Goal: Task Accomplishment & Management: Manage account settings

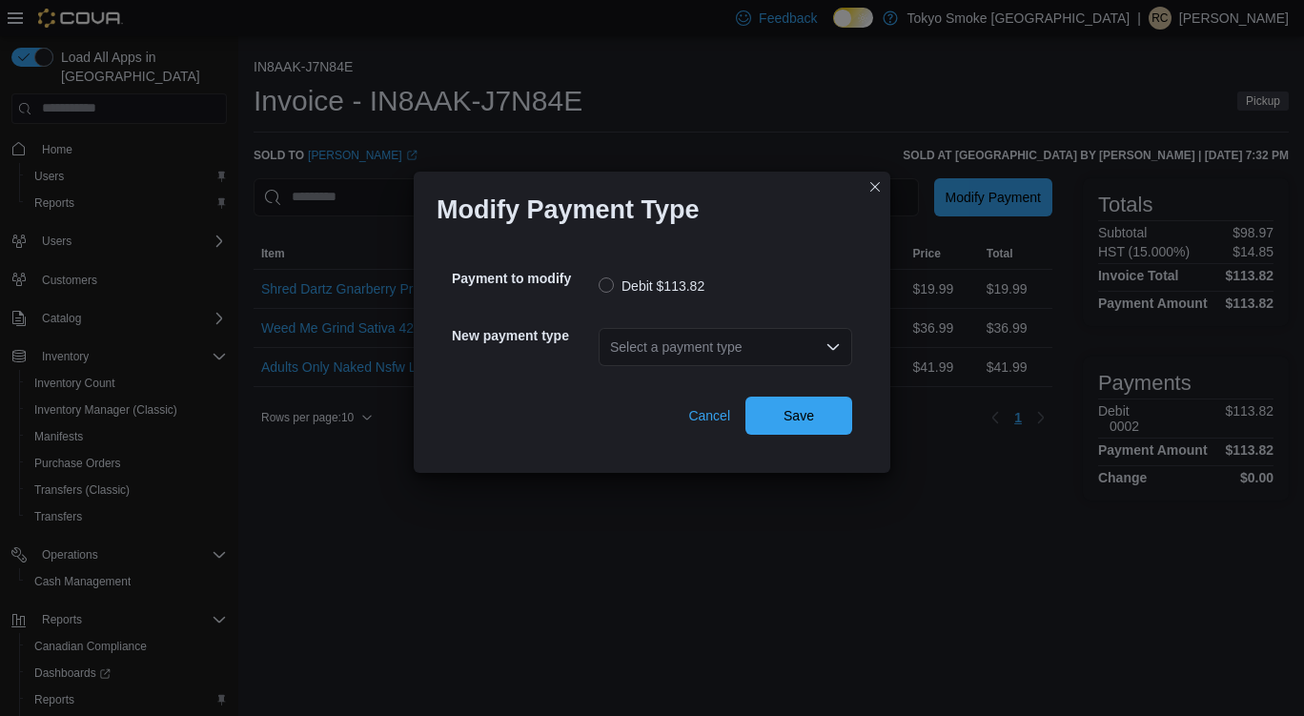
click at [789, 354] on div "Select a payment type" at bounding box center [726, 347] width 254 height 38
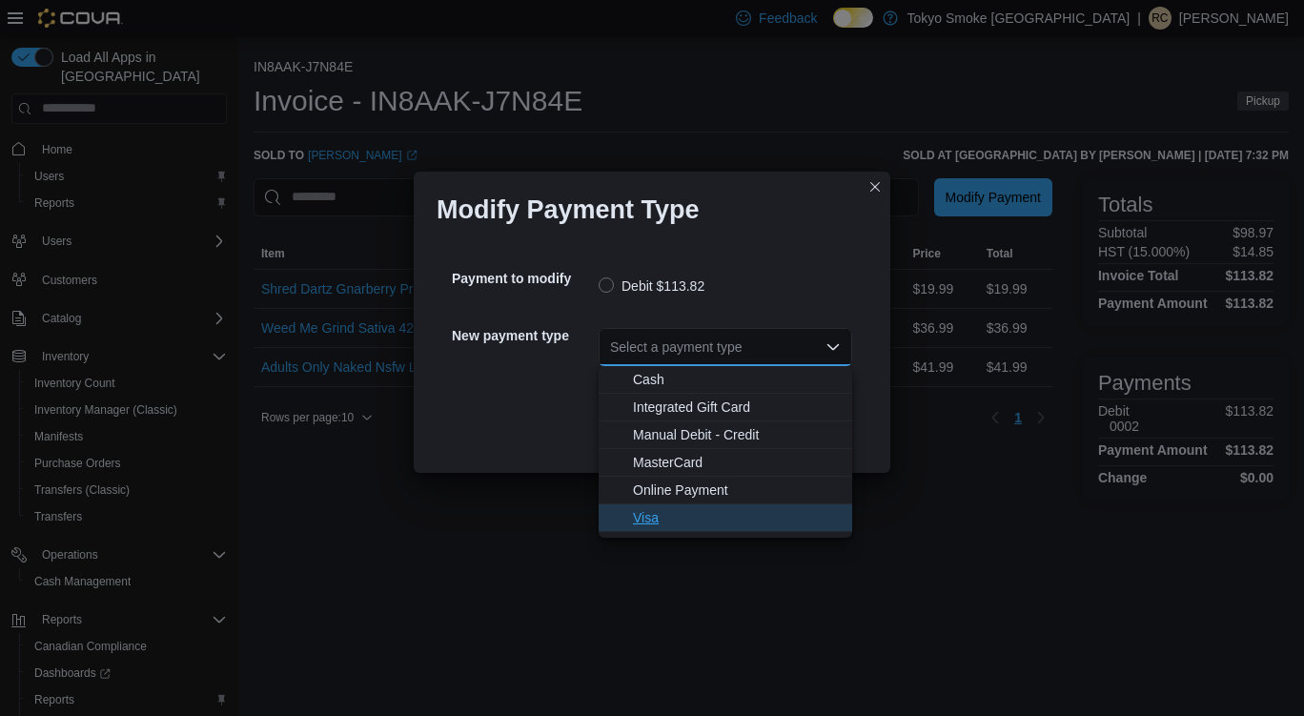
click at [649, 518] on span "Visa" at bounding box center [737, 517] width 208 height 19
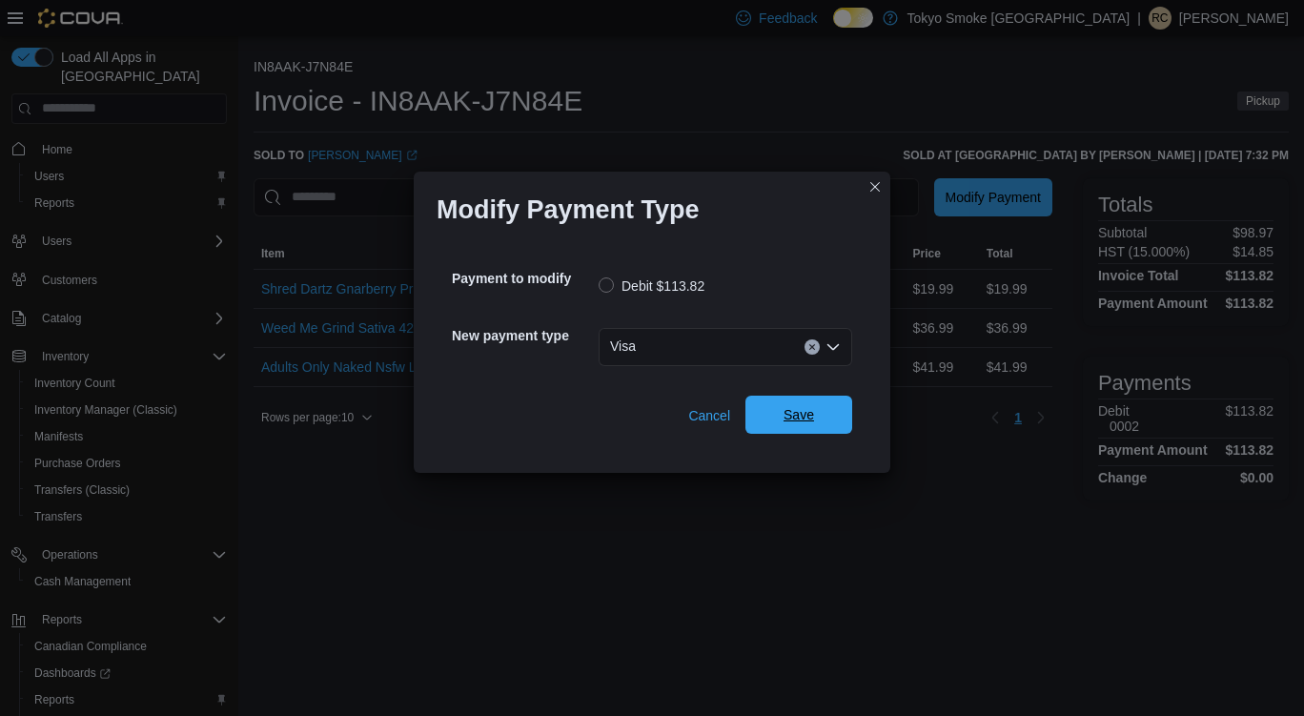
click at [810, 427] on span "Save" at bounding box center [799, 415] width 84 height 38
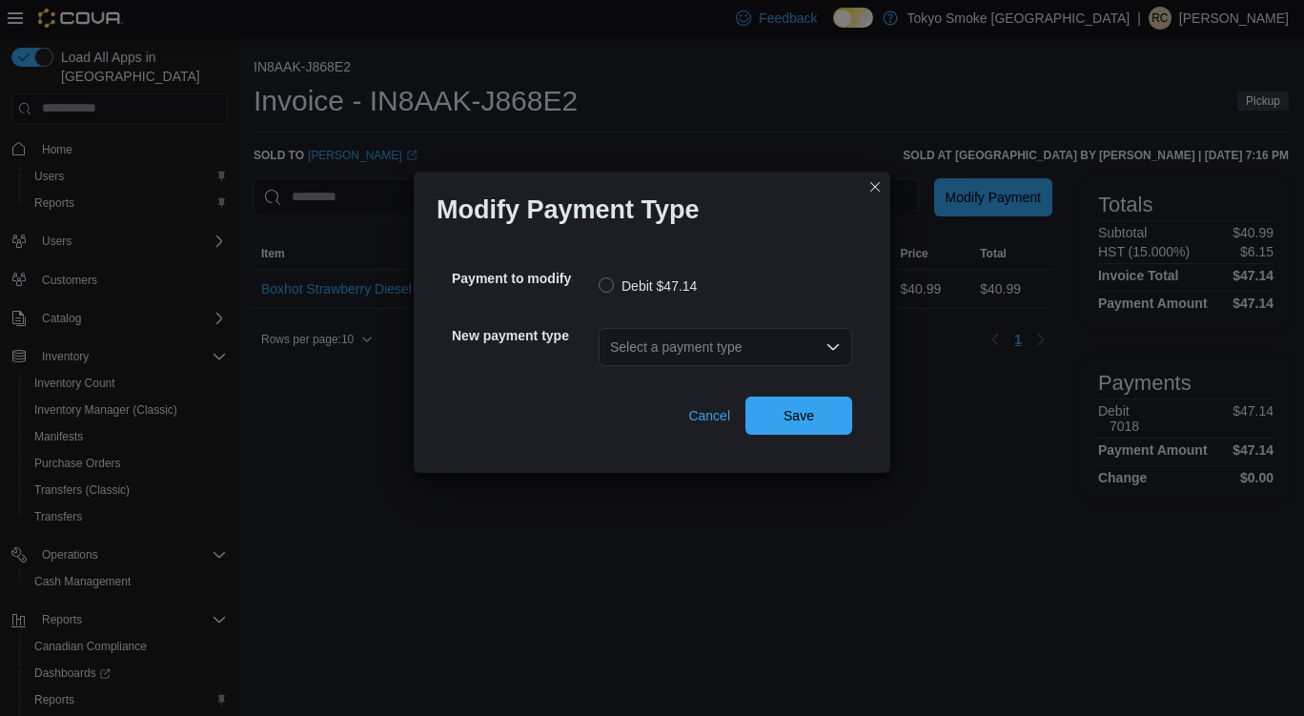
click at [819, 349] on div "Select a payment type" at bounding box center [726, 347] width 254 height 38
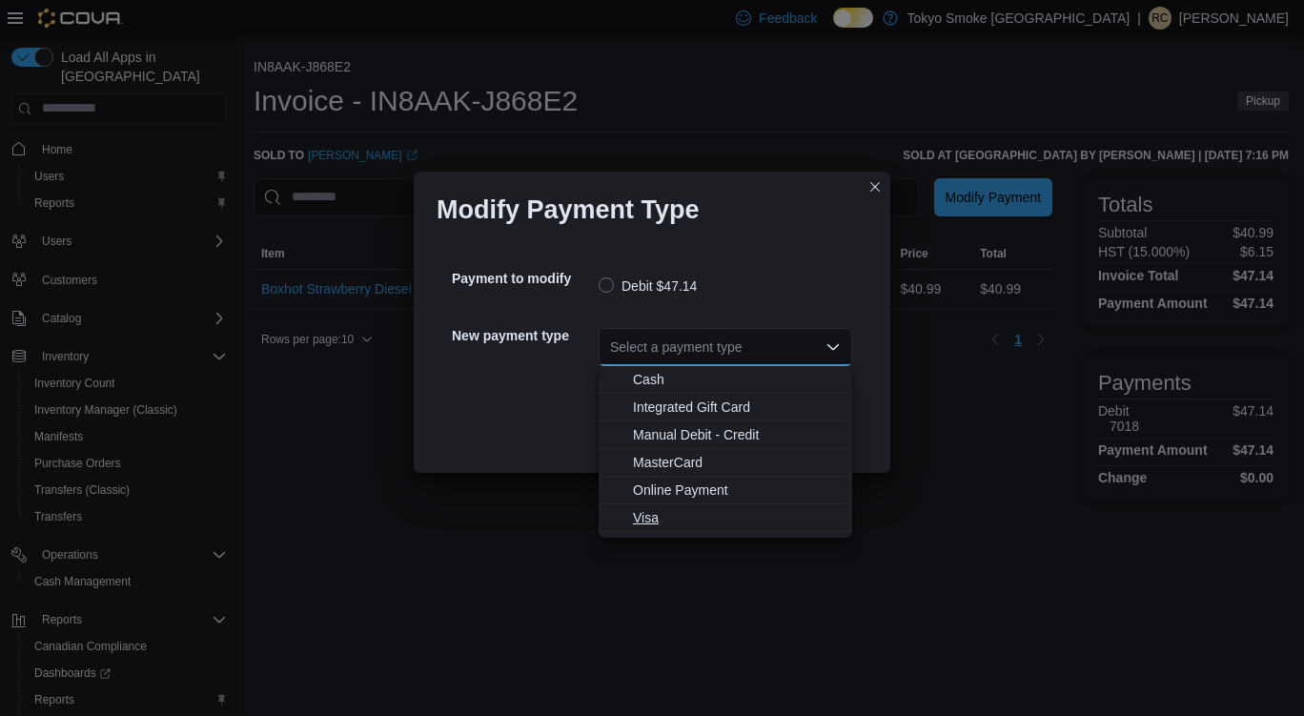
click at [644, 522] on span "Visa" at bounding box center [737, 517] width 208 height 19
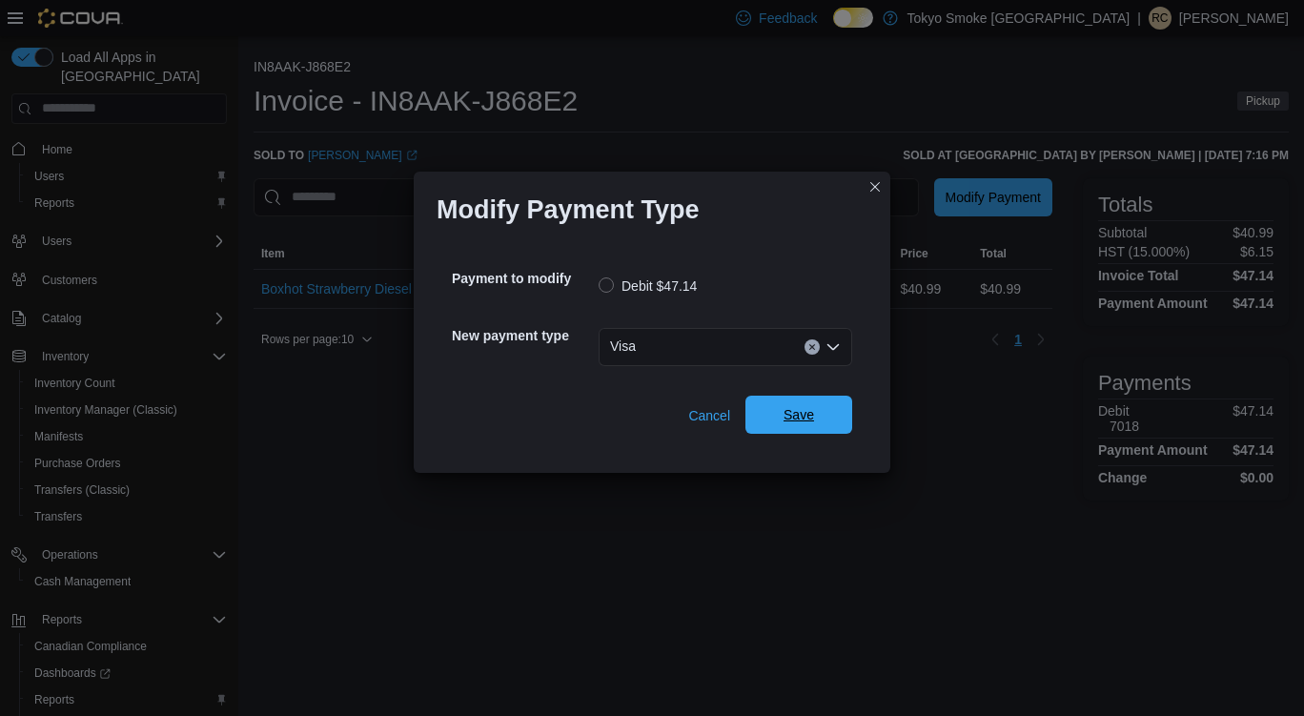
click at [823, 434] on div "Cancel Save" at bounding box center [652, 407] width 400 height 53
click at [815, 419] on span "Save" at bounding box center [799, 415] width 84 height 38
click at [821, 358] on div "Select a payment type" at bounding box center [726, 347] width 254 height 38
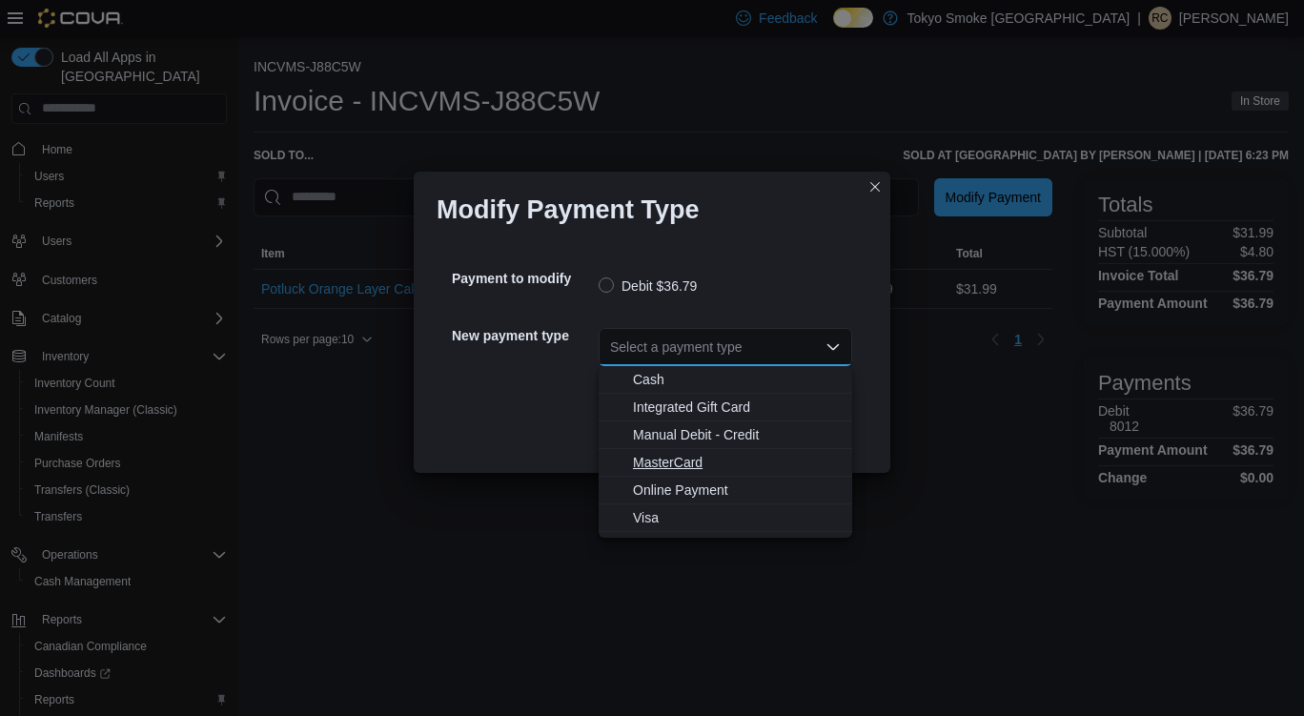
click at [680, 459] on span "MasterCard" at bounding box center [737, 462] width 208 height 19
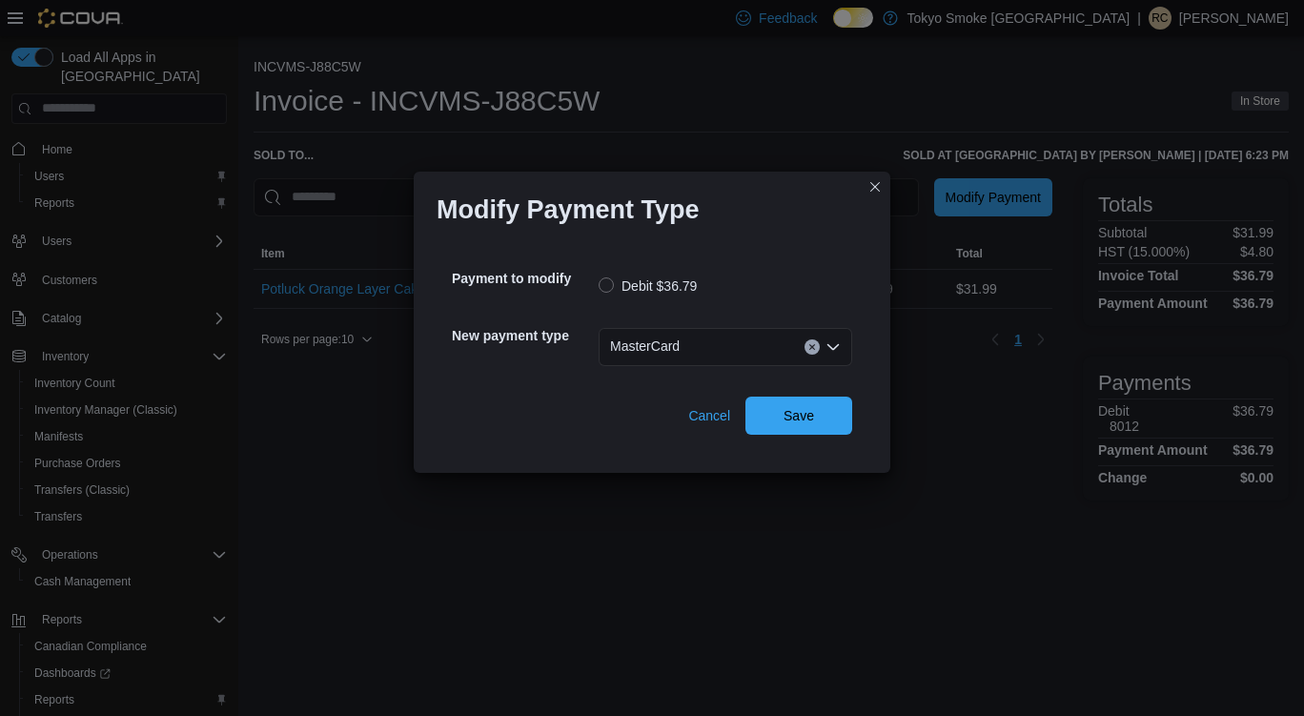
click at [827, 345] on icon "Open list of options" at bounding box center [833, 346] width 15 height 15
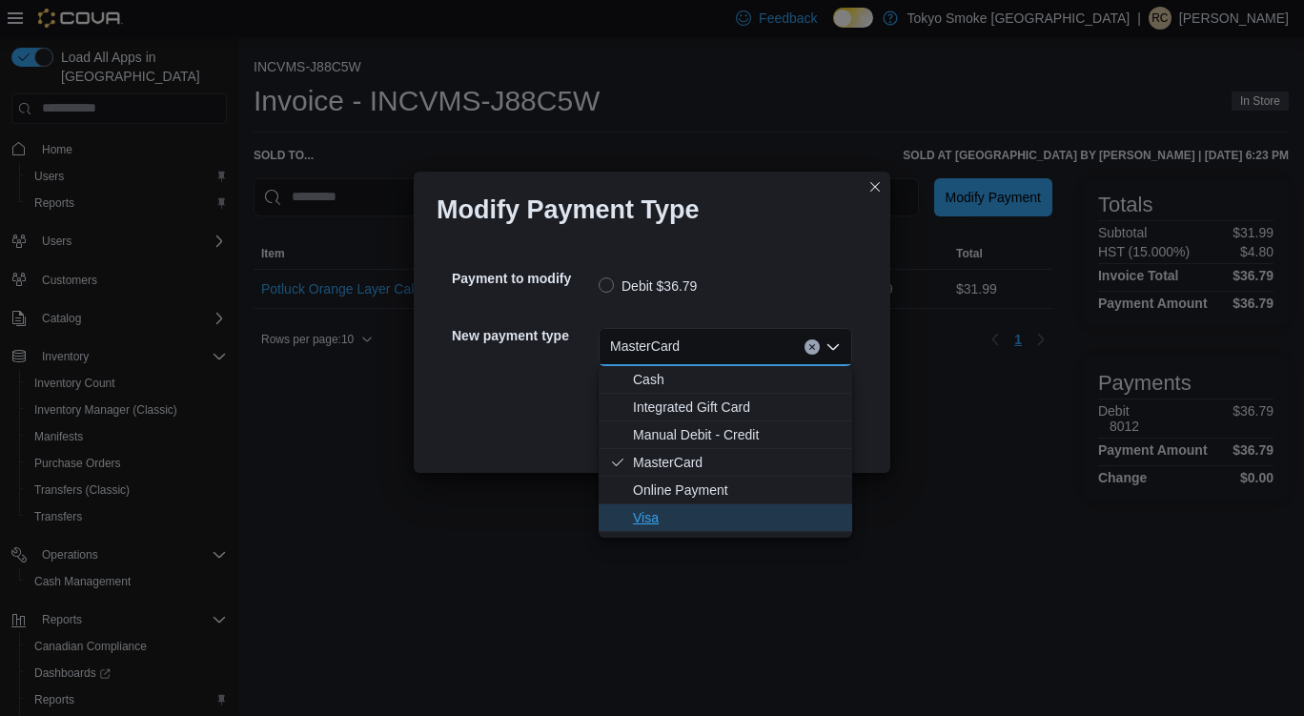
click at [645, 511] on span "Visa" at bounding box center [737, 517] width 208 height 19
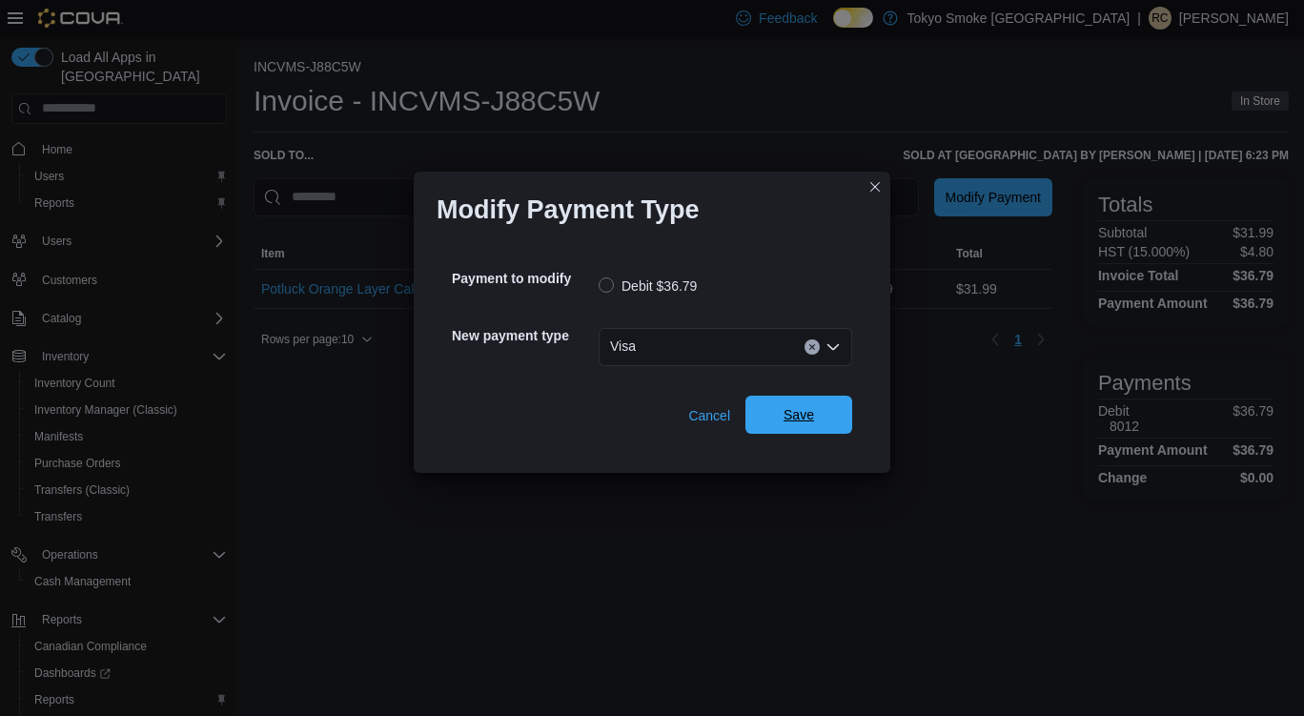
click at [835, 421] on span "Save" at bounding box center [799, 415] width 84 height 38
